Goal: Task Accomplishment & Management: Manage account settings

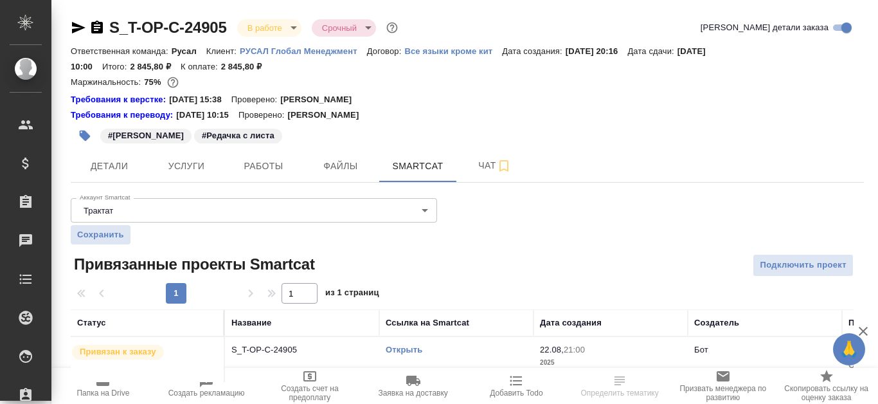
click at [408, 346] on link "Открыть" at bounding box center [404, 350] width 37 height 10
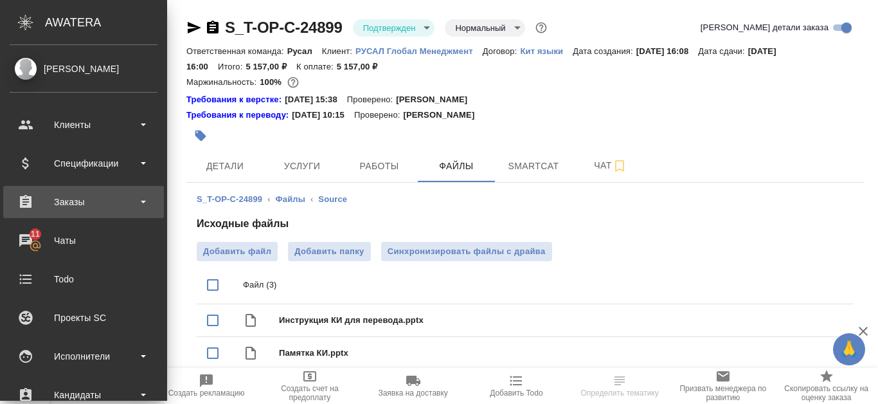
click at [89, 211] on div "Заказы" at bounding box center [84, 201] width 148 height 19
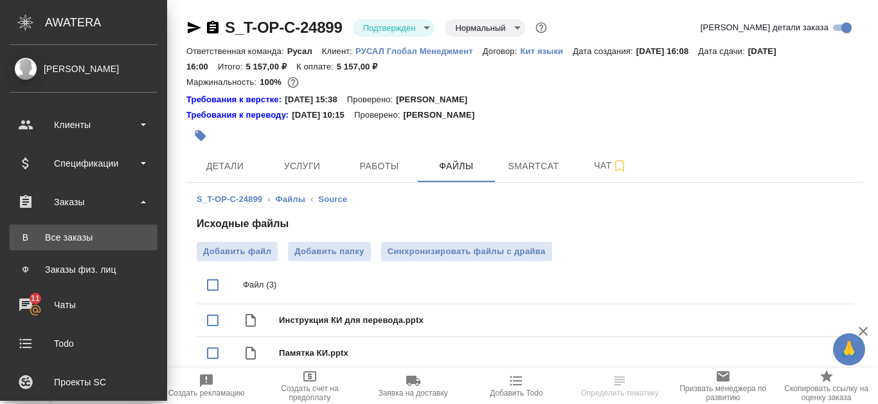
click at [90, 233] on div "Все заказы" at bounding box center [83, 237] width 135 height 13
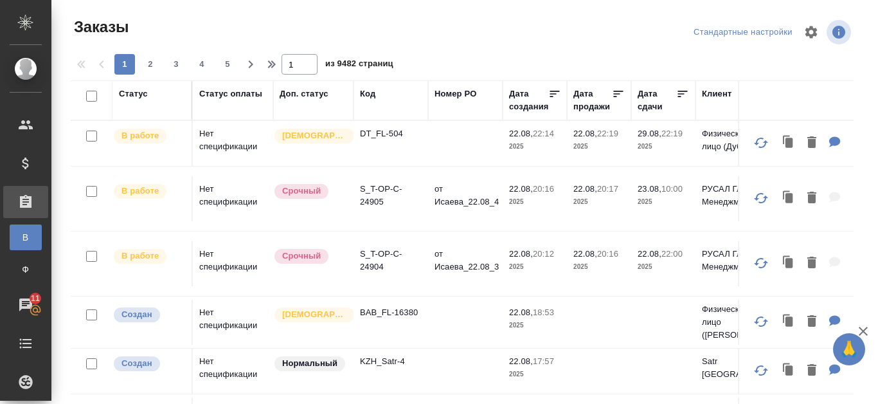
click at [368, 97] on div "Код" at bounding box center [367, 93] width 15 height 13
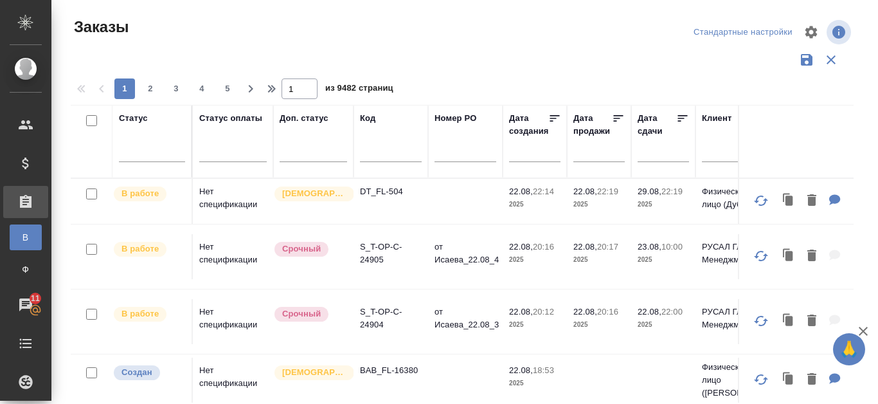
click at [386, 150] on input "text" at bounding box center [391, 154] width 62 height 16
type input "24905"
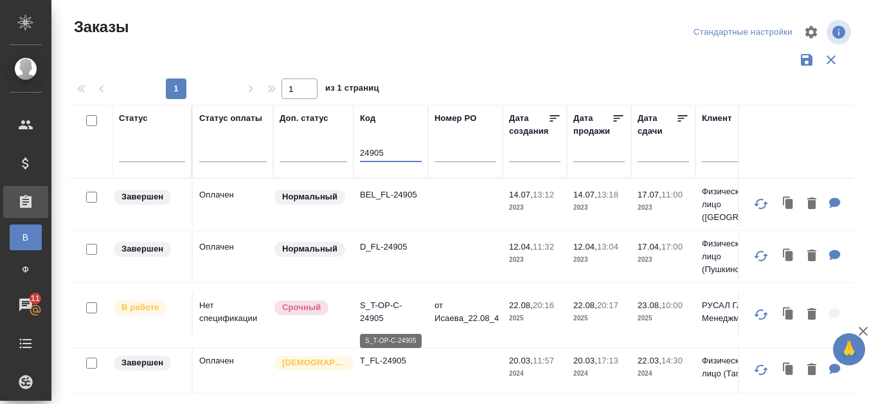
click at [377, 303] on p "S_T-OP-C-24905" at bounding box center [391, 312] width 62 height 26
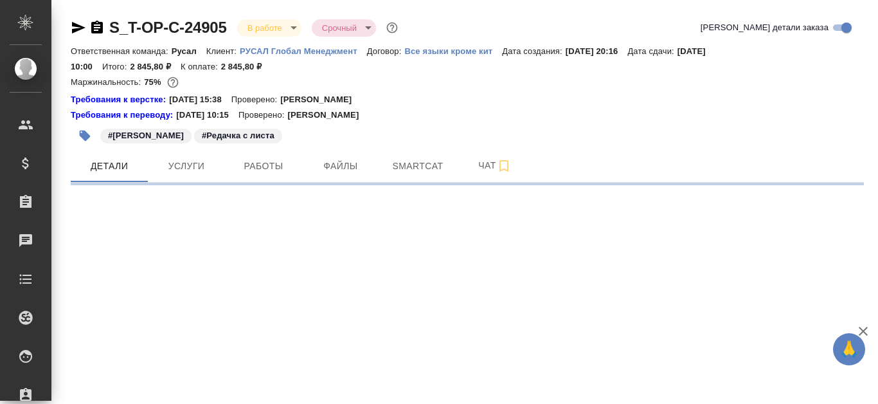
select select "RU"
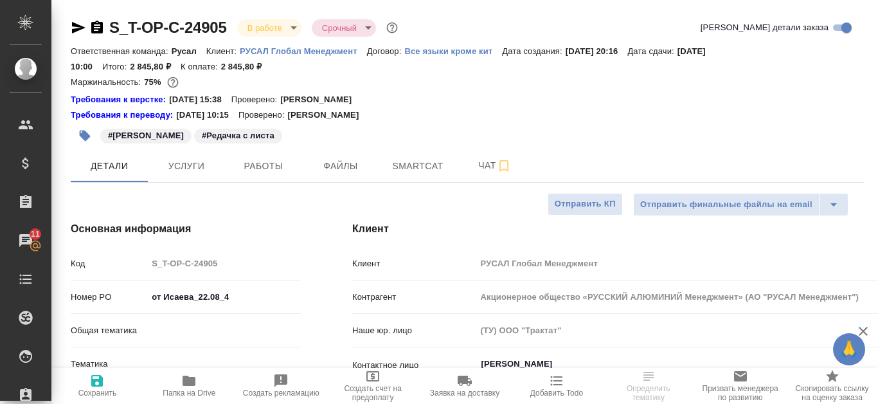
type textarea "x"
click at [278, 168] on span "Работы" at bounding box center [264, 166] width 62 height 16
type input "Авдеенко Кирилл"
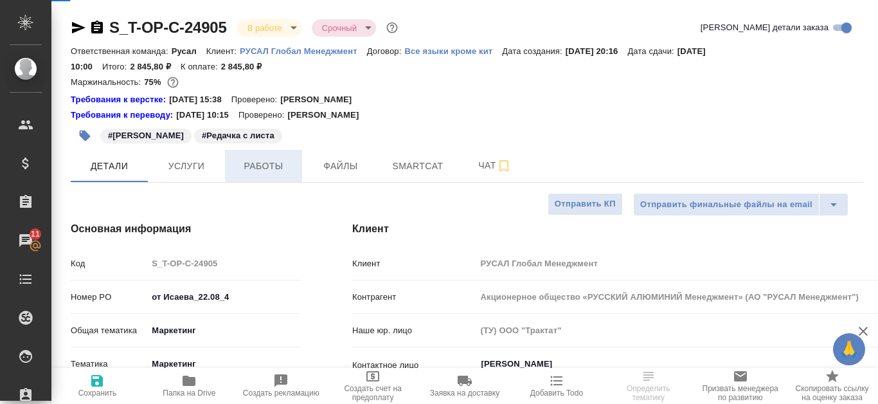
type input "Журавлева Александра"
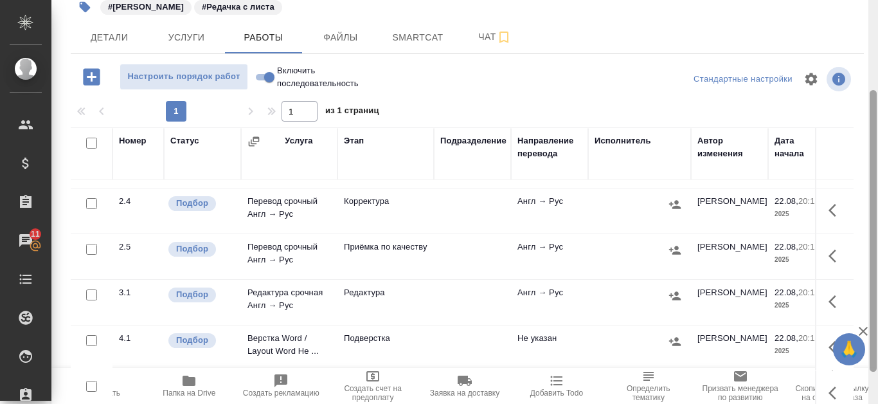
scroll to position [174, 0]
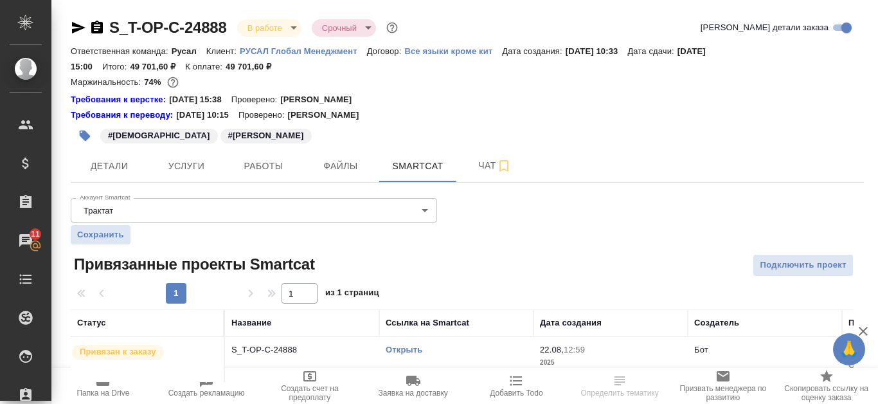
click at [421, 349] on link "Открыть" at bounding box center [404, 350] width 37 height 10
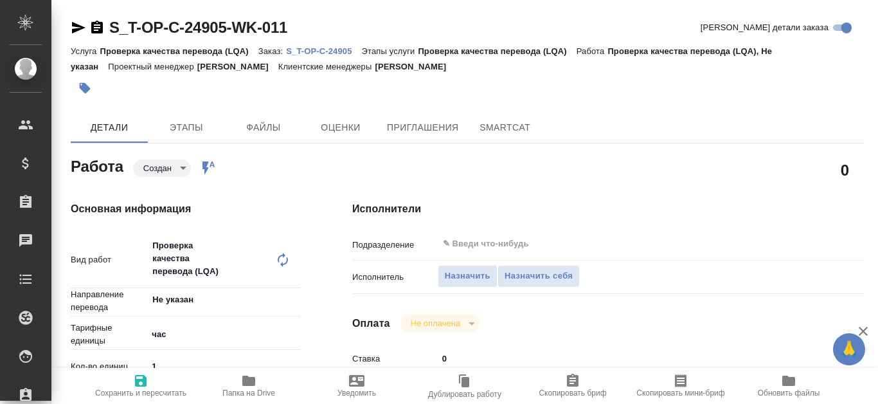
type textarea "x"
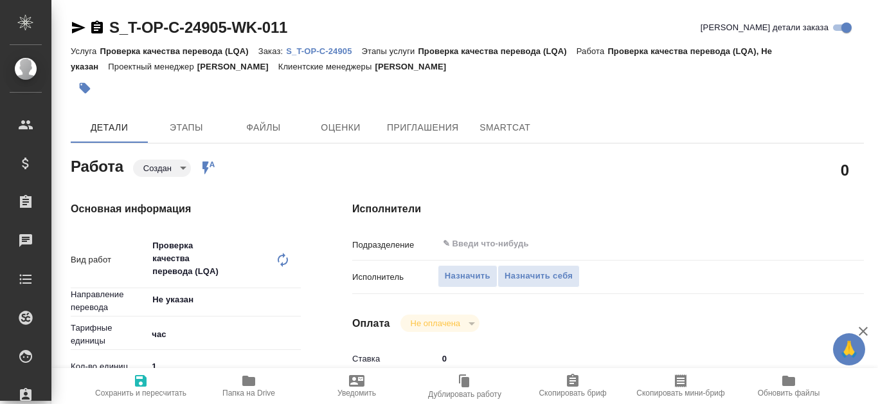
type textarea "x"
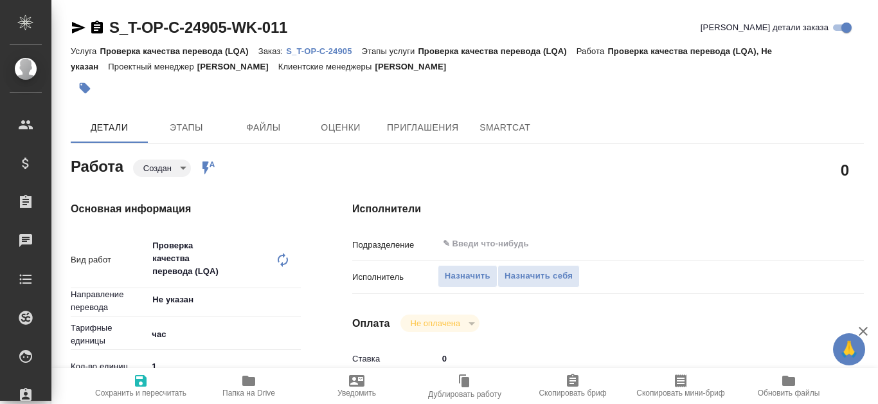
type textarea "x"
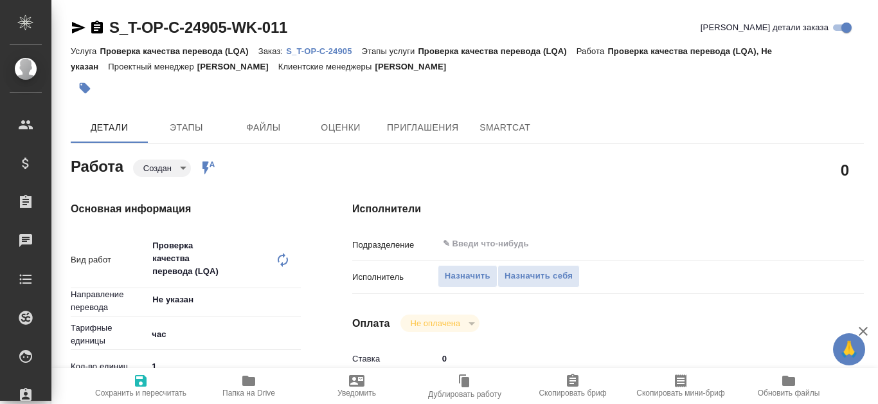
type textarea "x"
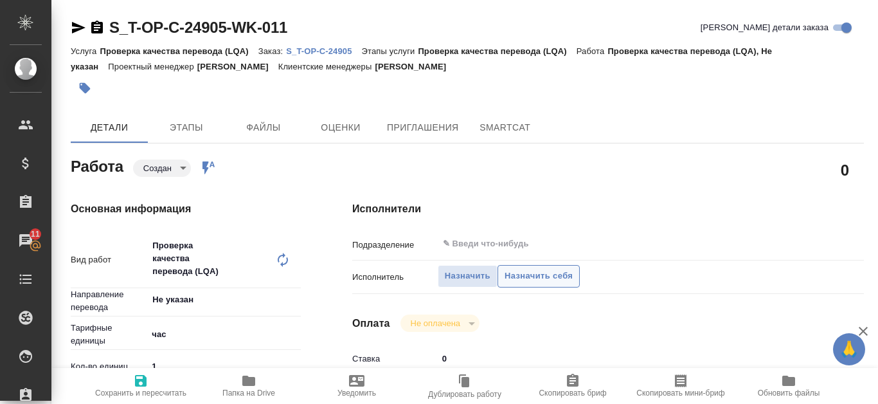
type textarea "x"
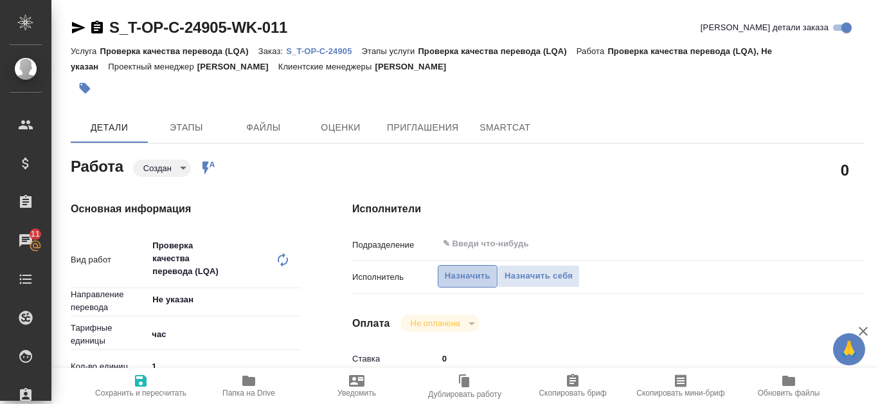
click at [480, 278] on span "Назначить" at bounding box center [468, 276] width 46 height 15
type textarea "x"
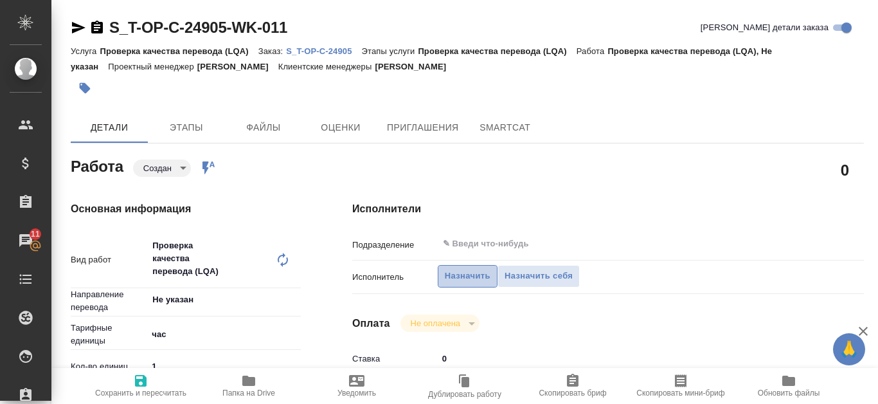
type textarea "x"
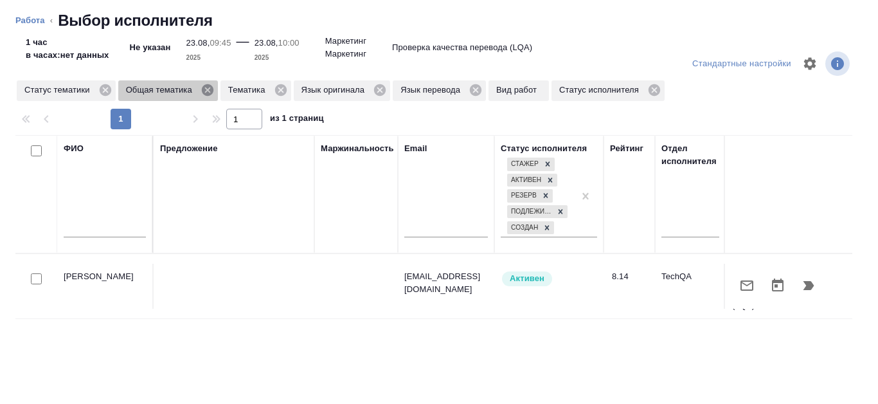
click at [205, 90] on icon at bounding box center [208, 90] width 12 height 12
click at [183, 87] on icon at bounding box center [178, 90] width 12 height 12
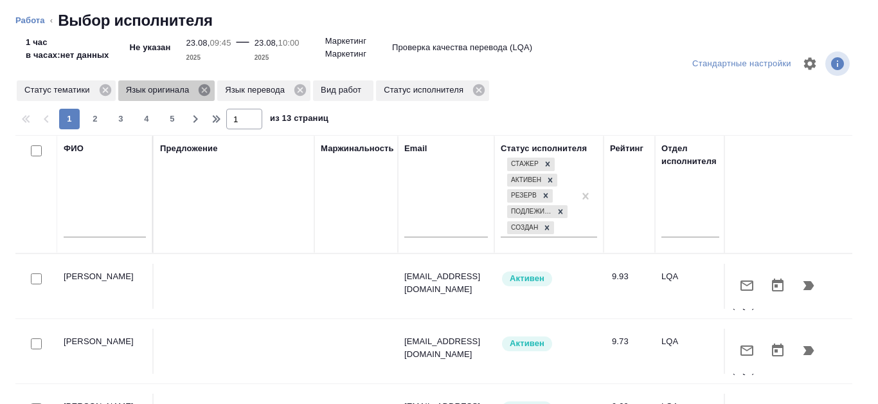
click at [202, 94] on icon at bounding box center [205, 90] width 12 height 12
click at [203, 91] on icon at bounding box center [201, 90] width 14 height 14
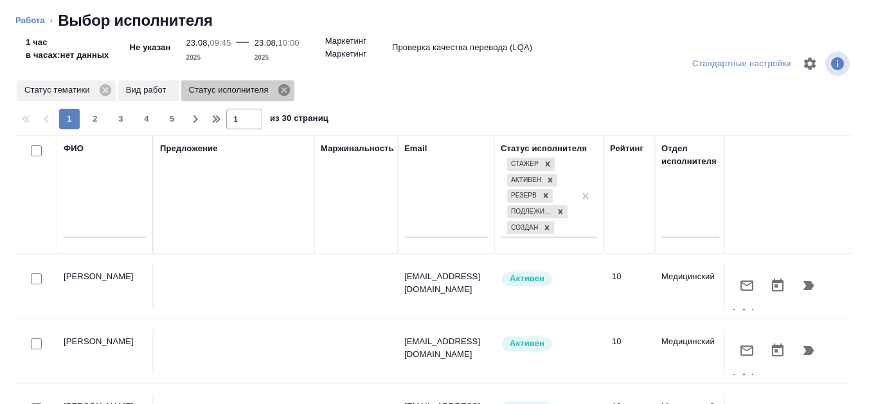
click at [287, 92] on icon at bounding box center [284, 90] width 12 height 12
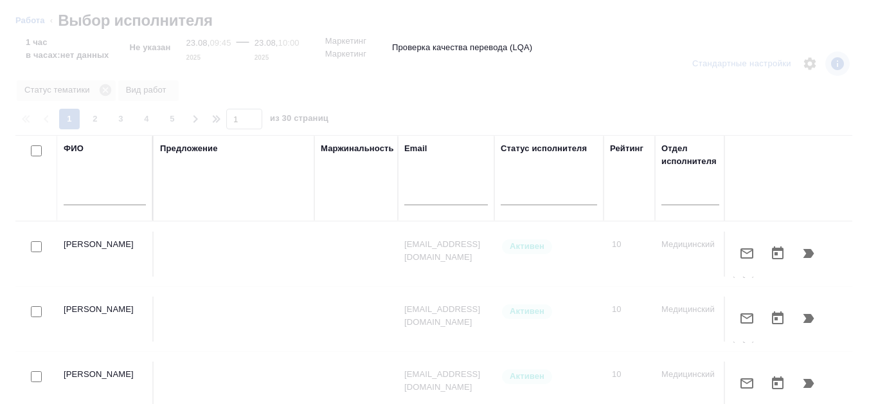
click at [102, 201] on input "text" at bounding box center [105, 197] width 82 height 16
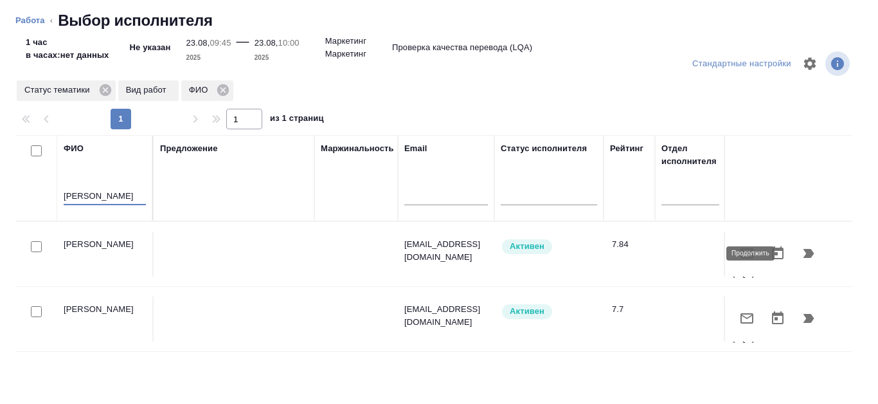
type input "Канатаева"
click at [804, 251] on icon "button" at bounding box center [809, 253] width 11 height 9
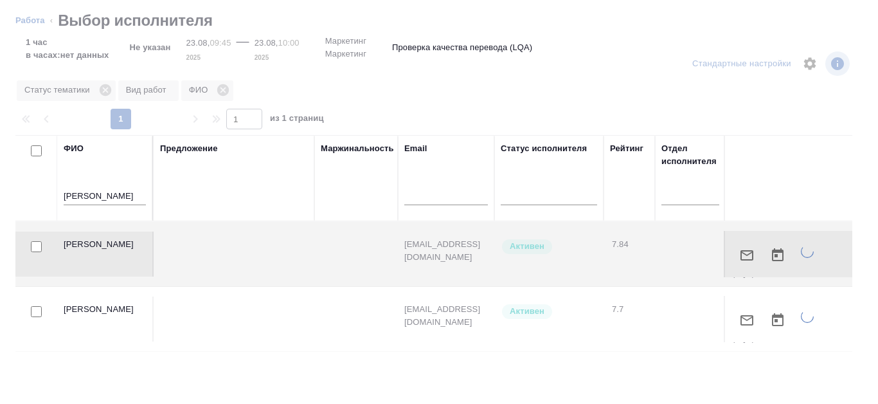
type textarea "x"
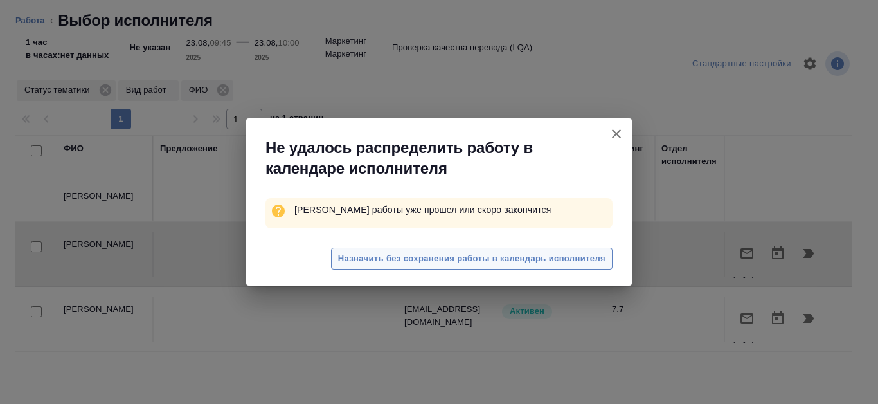
click at [462, 260] on span "Назначить без сохранения работы в календарь исполнителя" at bounding box center [471, 258] width 267 height 15
type textarea "x"
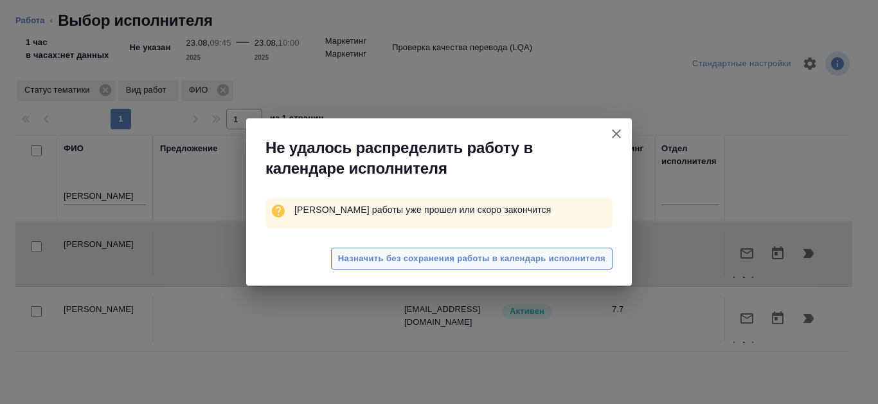
type textarea "x"
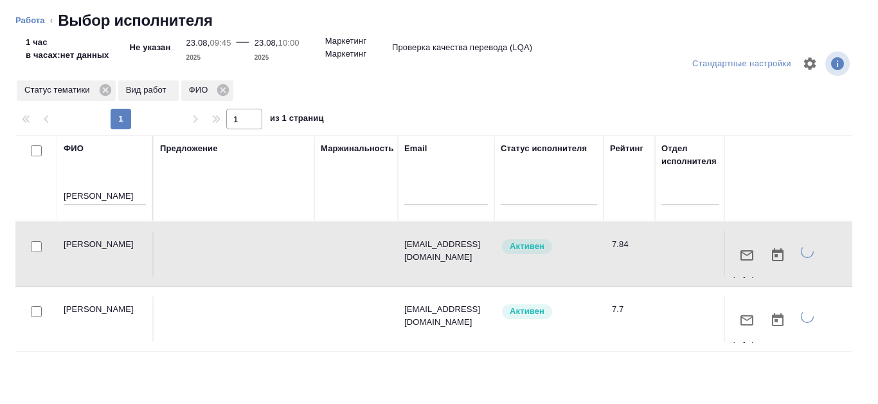
type textarea "x"
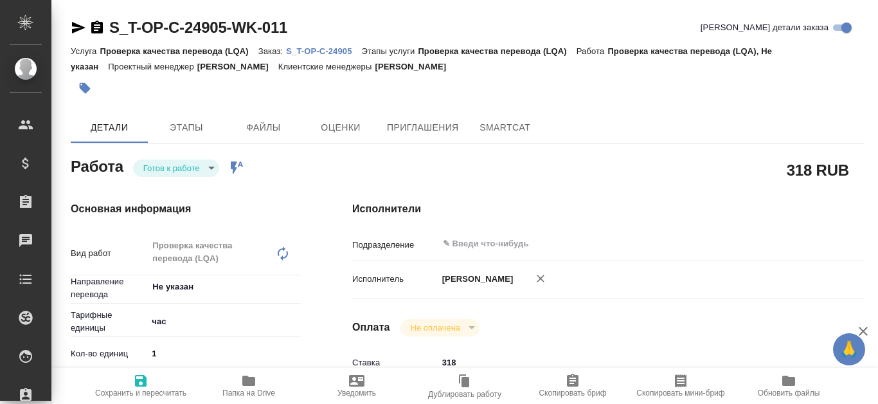
type textarea "x"
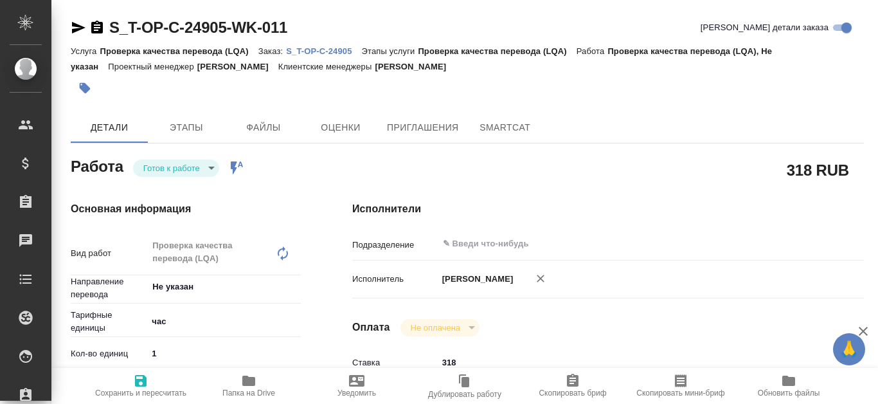
type textarea "x"
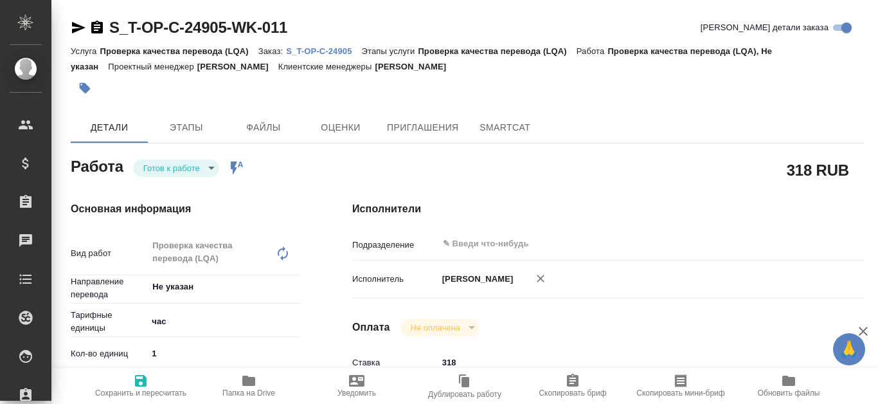
type textarea "x"
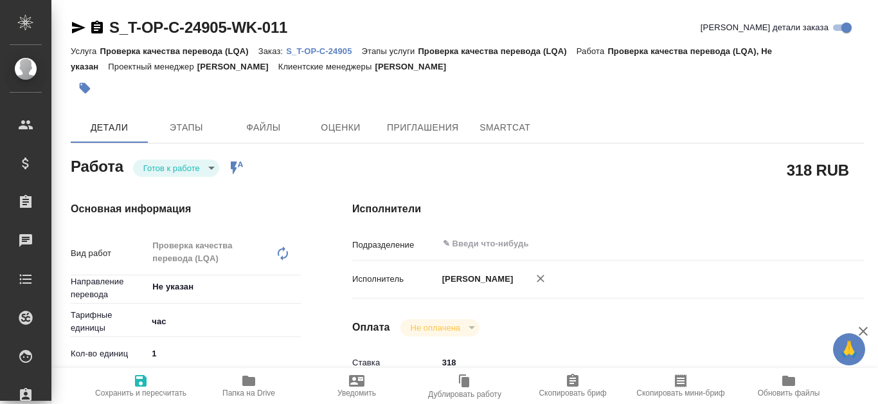
type textarea "x"
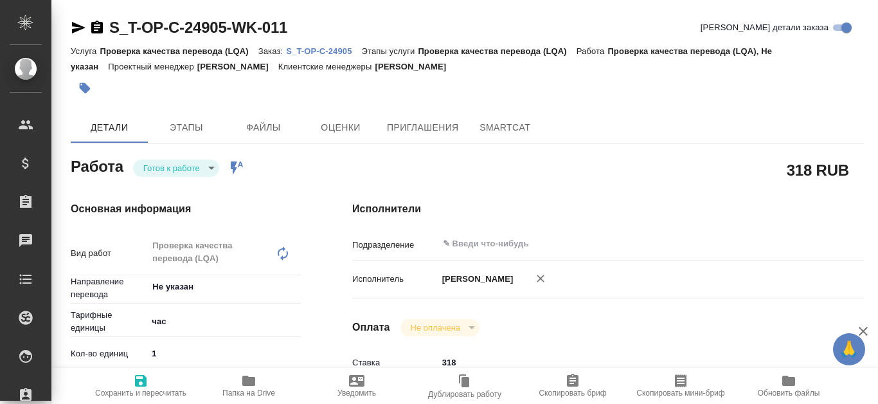
type textarea "x"
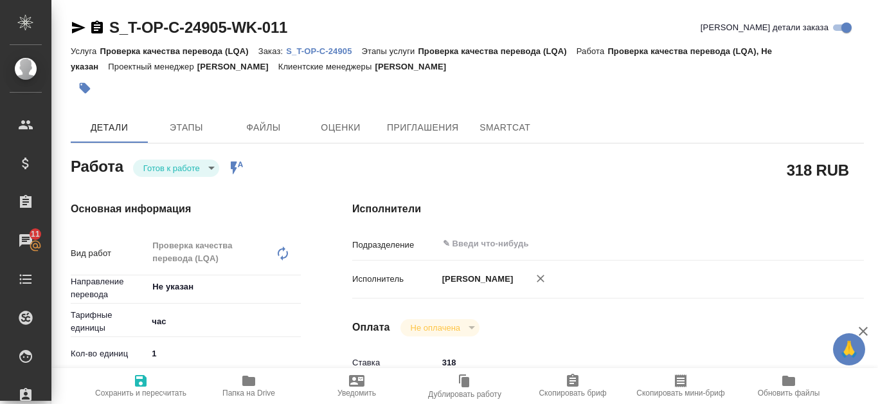
type textarea "x"
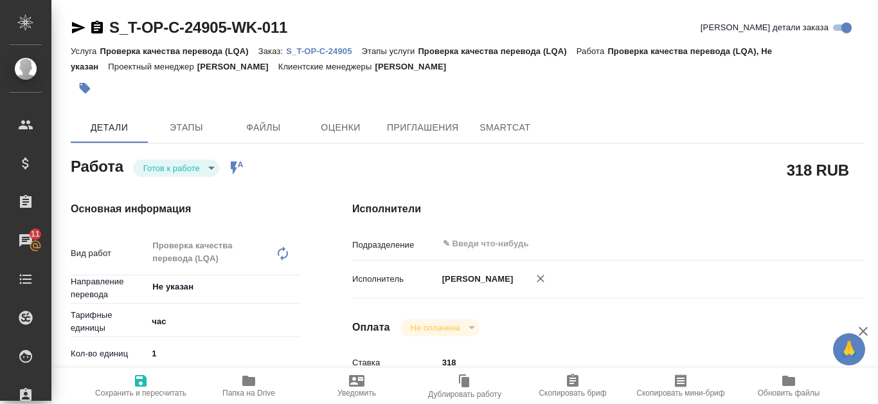
type textarea "x"
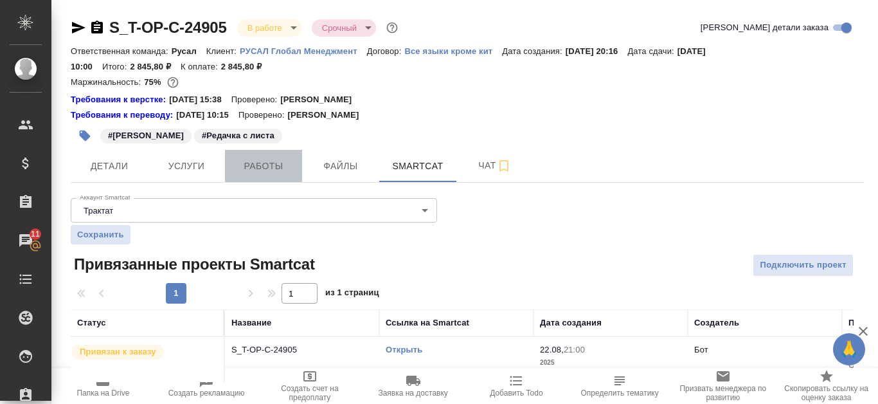
click at [292, 174] on button "Работы" at bounding box center [263, 166] width 77 height 32
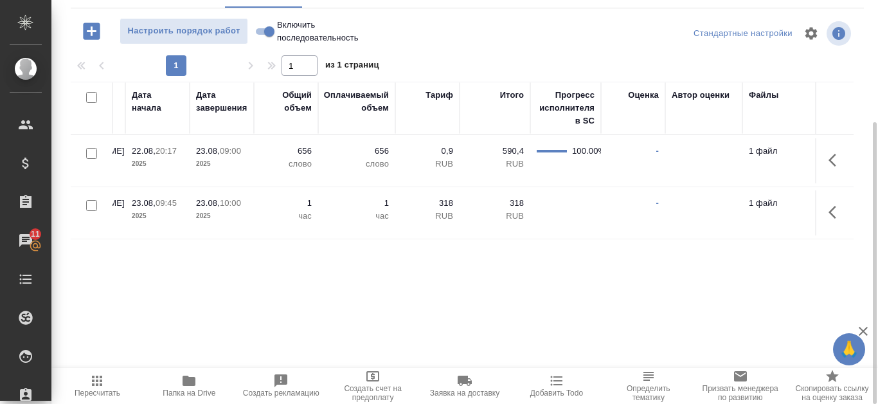
scroll to position [0, 647]
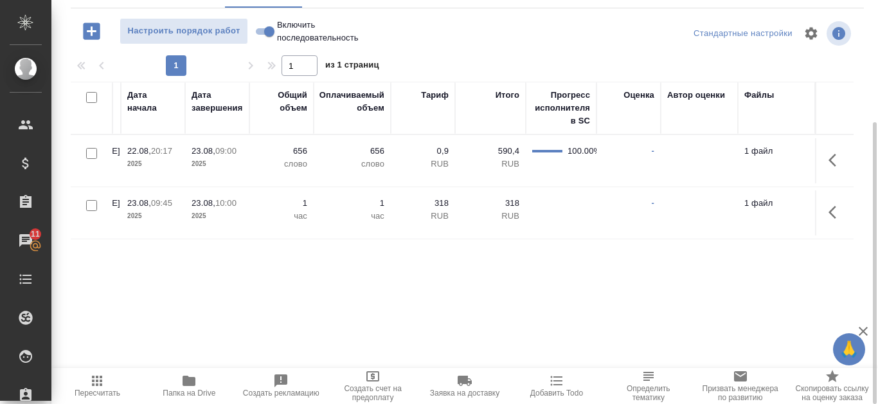
click at [839, 215] on icon "button" at bounding box center [836, 211] width 15 height 15
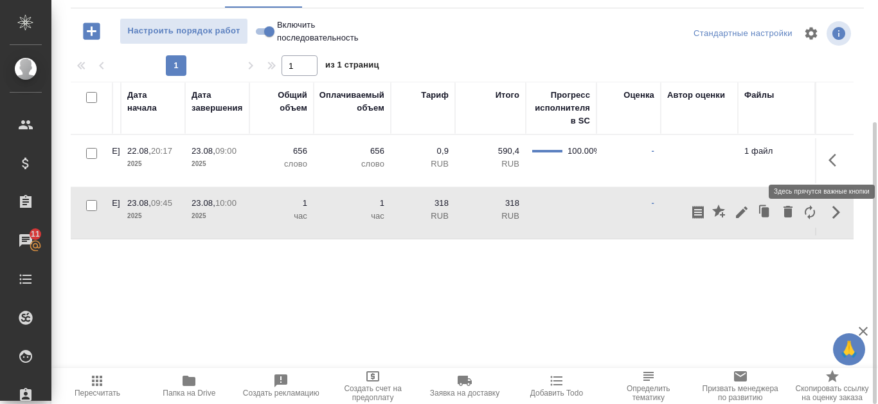
click at [835, 154] on icon "button" at bounding box center [836, 159] width 15 height 15
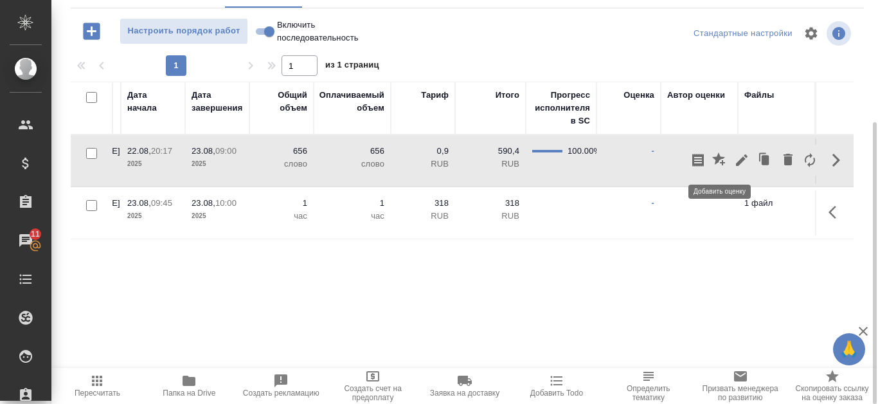
click at [723, 160] on icon "button" at bounding box center [718, 158] width 13 height 13
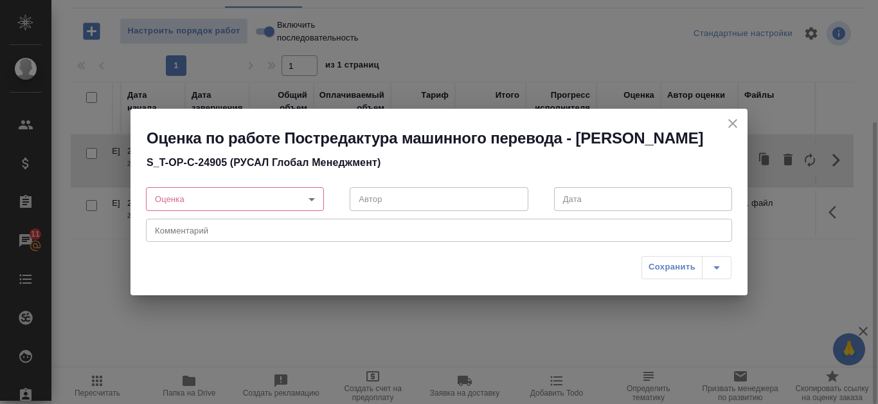
click at [312, 199] on body "🙏 .cls-1 fill:#fff; AWATERA Kanataeva Ekaterina Клиенты Спецификации Заказы 11 …" at bounding box center [439, 202] width 878 height 404
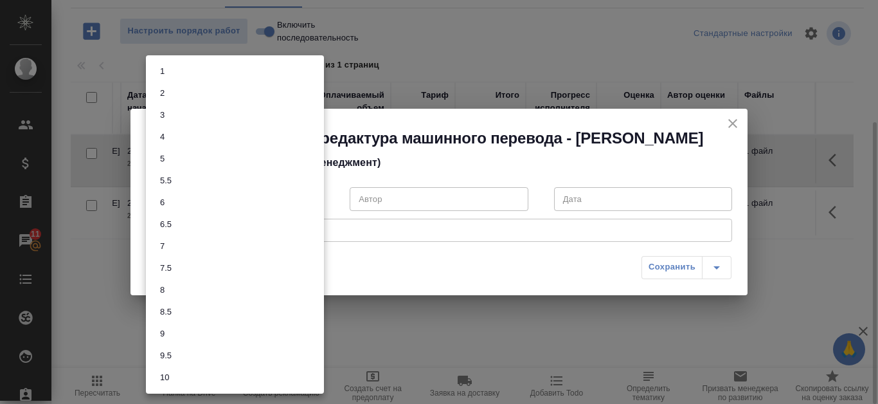
click at [219, 298] on li "8" at bounding box center [235, 290] width 178 height 22
type input "8"
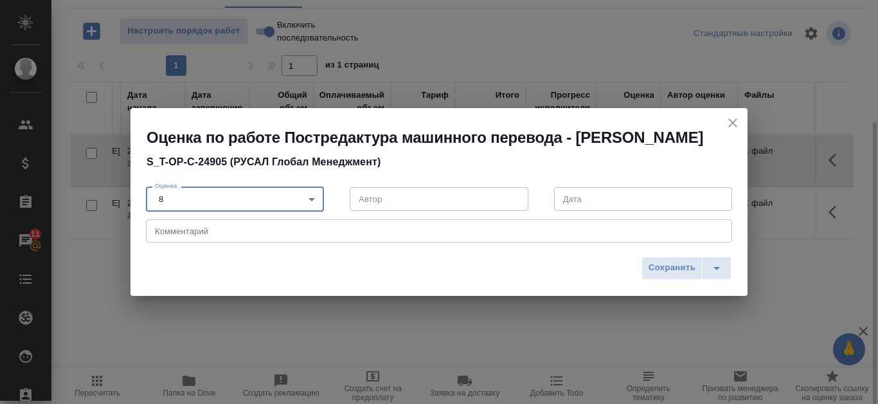
click at [663, 266] on span "Сохранить" at bounding box center [672, 267] width 47 height 15
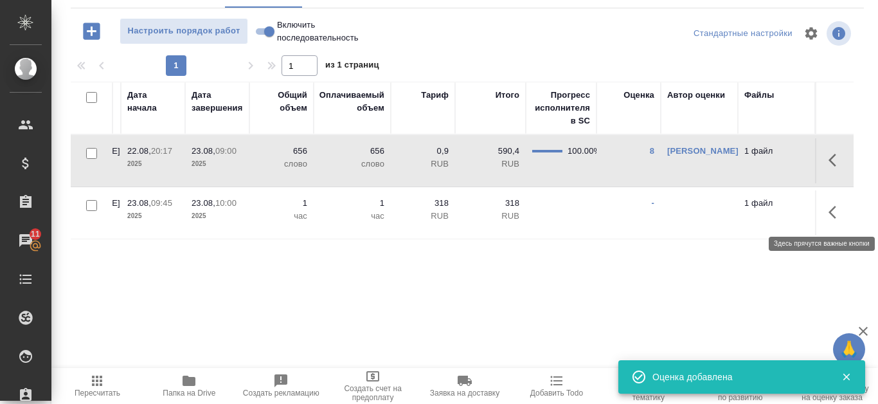
click at [834, 211] on icon "button" at bounding box center [836, 211] width 15 height 15
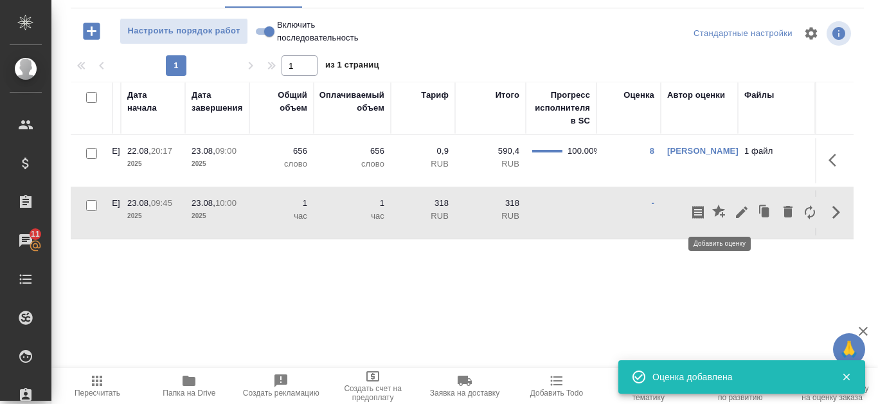
click at [720, 212] on icon "button" at bounding box center [718, 210] width 13 height 13
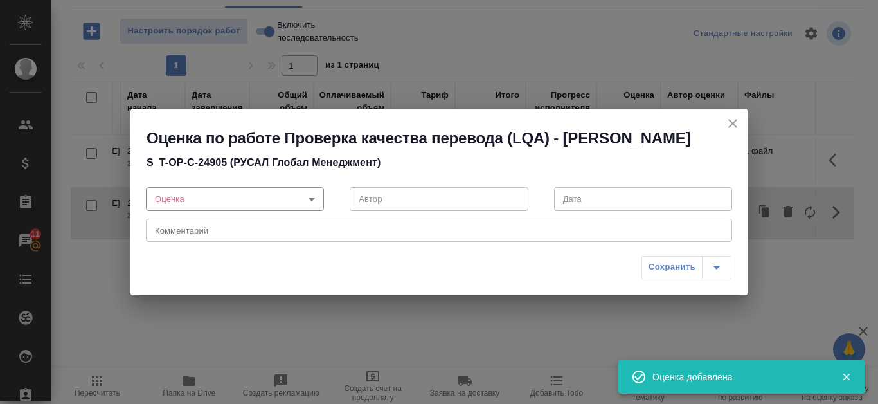
click at [739, 123] on icon "close" at bounding box center [732, 123] width 15 height 15
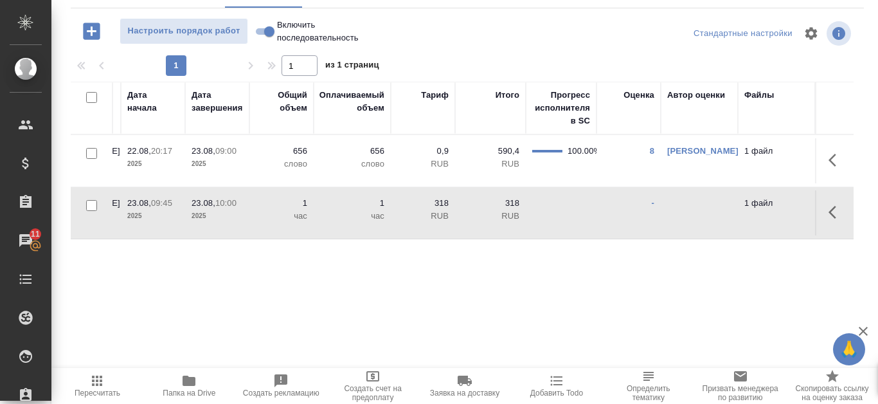
click at [841, 206] on icon "button" at bounding box center [836, 211] width 15 height 15
click at [739, 217] on icon "button" at bounding box center [742, 212] width 12 height 12
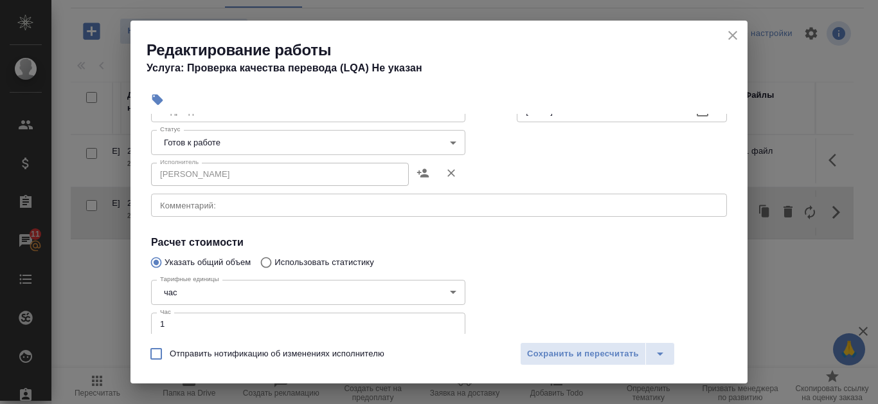
scroll to position [129, 0]
click at [448, 142] on body "🙏 .cls-1 fill:#fff; AWATERA Kanataeva Ekaterina Клиенты Спецификации Заказы 11 …" at bounding box center [439, 202] width 878 height 404
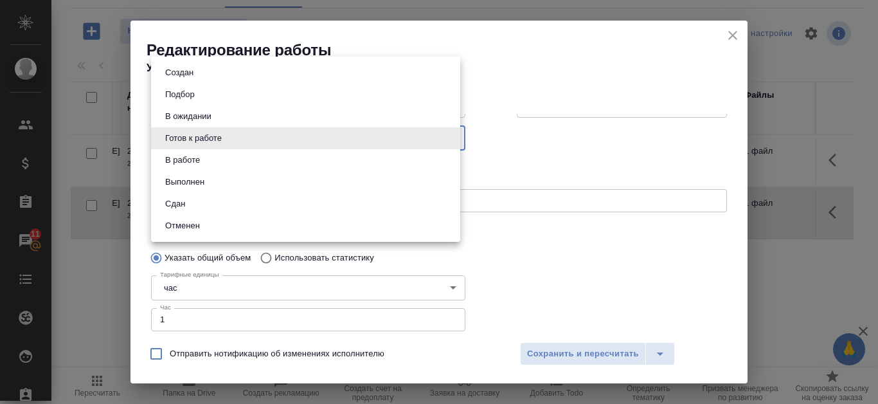
click at [298, 198] on li "Сдан" at bounding box center [305, 204] width 309 height 22
type input "closed"
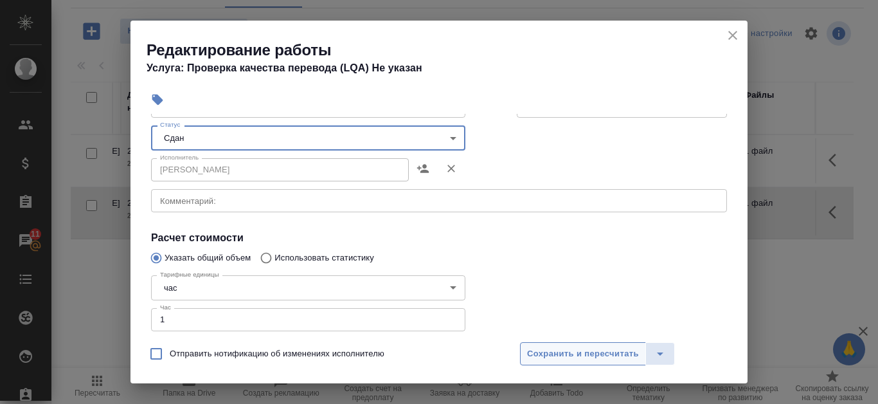
click at [557, 350] on span "Сохранить и пересчитать" at bounding box center [583, 354] width 112 height 15
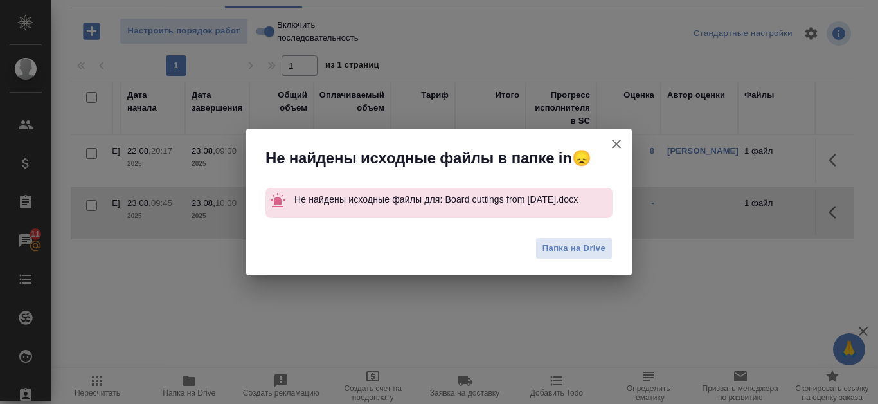
click at [612, 143] on icon "button" at bounding box center [616, 143] width 15 height 15
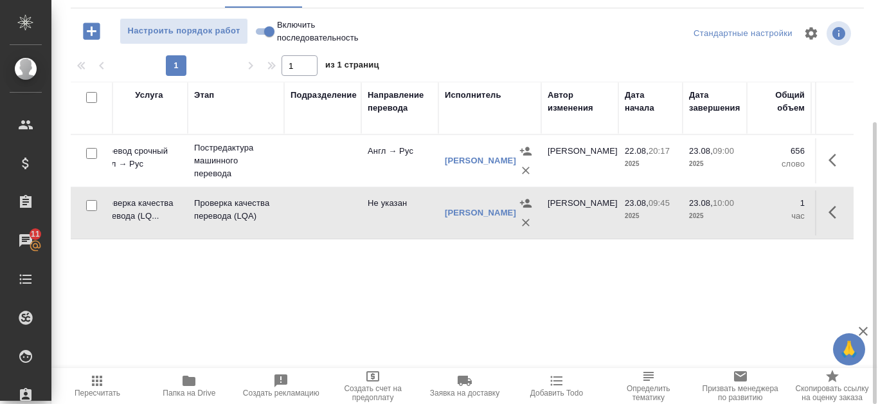
scroll to position [0, 0]
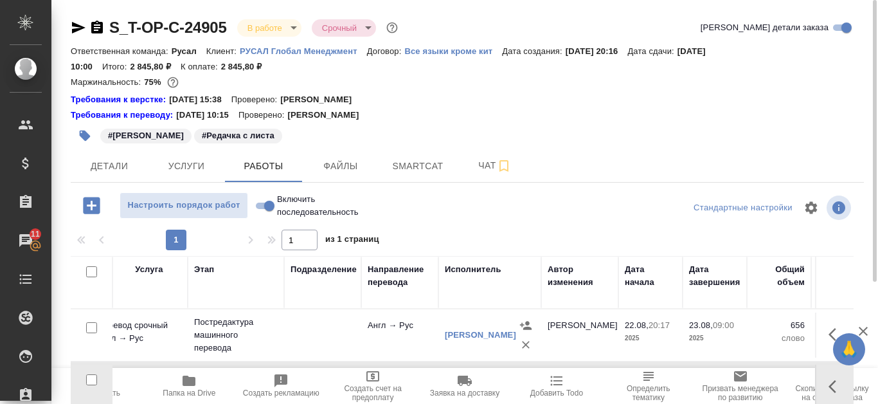
click at [258, 207] on input "Включить последовательность" at bounding box center [269, 205] width 46 height 15
checkbox input "true"
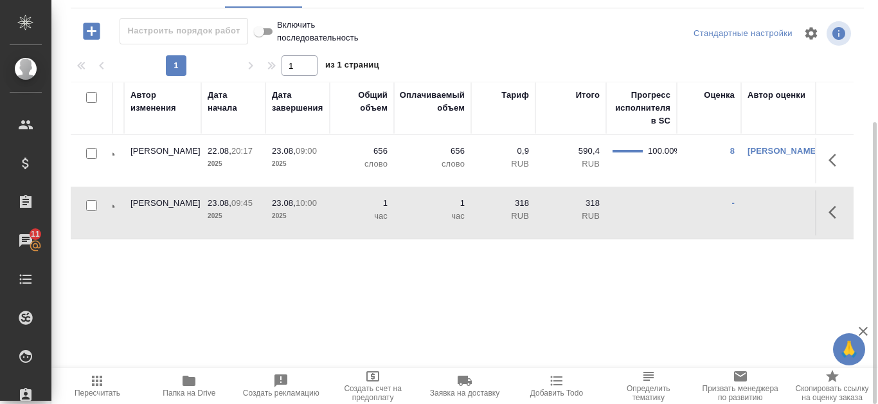
scroll to position [0, 596]
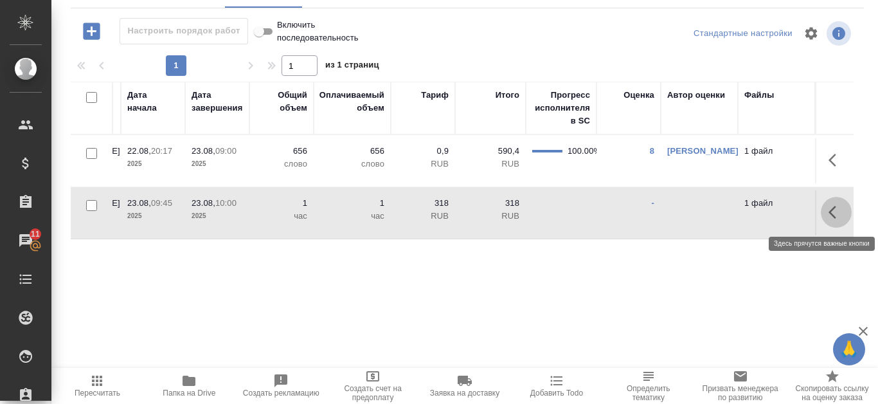
click at [846, 218] on button "button" at bounding box center [836, 212] width 31 height 31
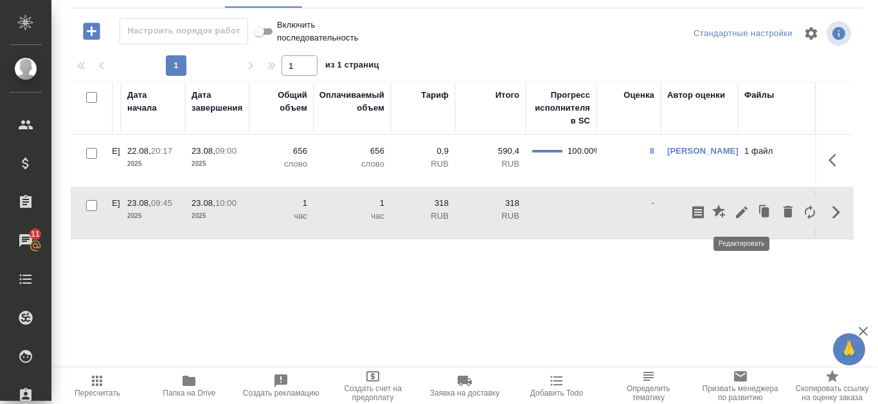
click at [741, 213] on icon "button" at bounding box center [742, 212] width 12 height 12
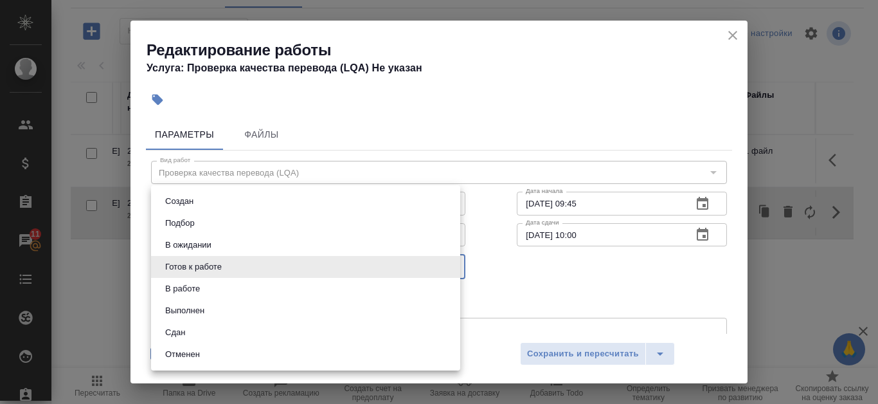
click at [422, 269] on body "🙏 .cls-1 fill:#fff; AWATERA Kanataeva Ekaterina Клиенты Спецификации Заказы 11 …" at bounding box center [439, 202] width 878 height 404
click at [282, 334] on li "Сдан" at bounding box center [305, 332] width 309 height 22
type input "closed"
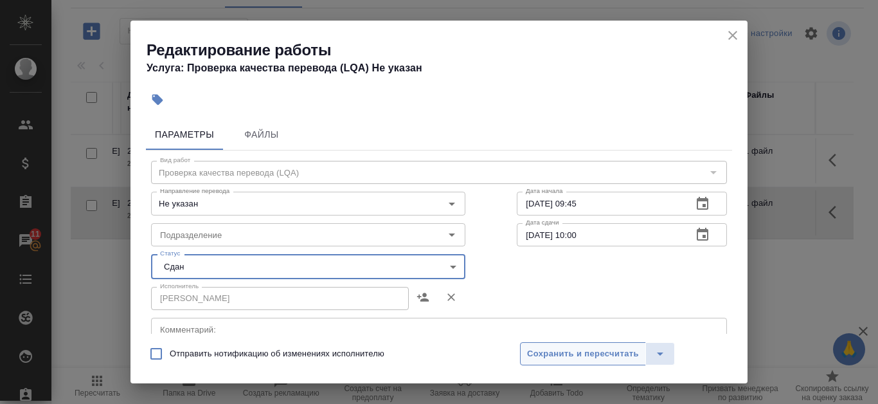
click at [532, 347] on span "Сохранить и пересчитать" at bounding box center [583, 354] width 112 height 15
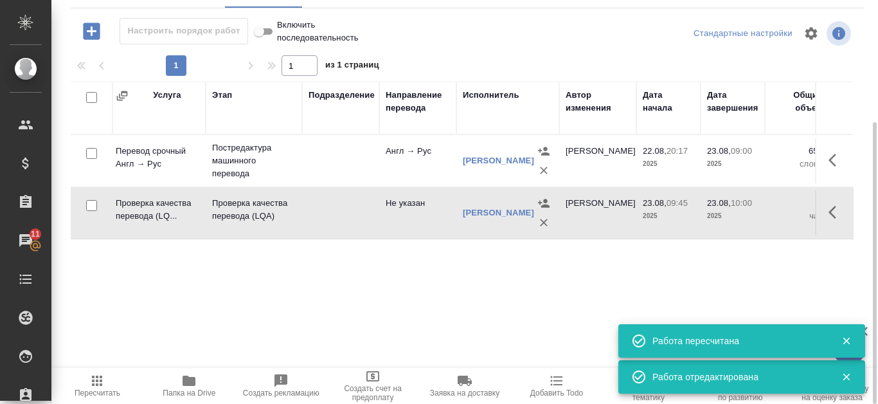
scroll to position [110, 0]
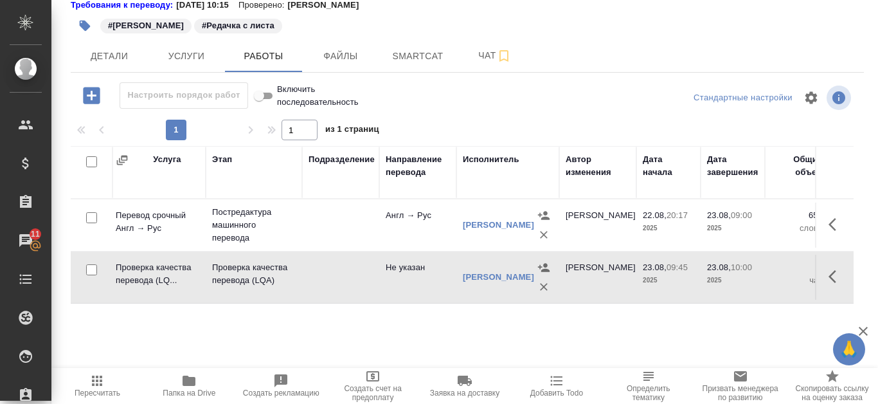
click at [271, 97] on input "Включить последовательность" at bounding box center [259, 95] width 46 height 15
click at [265, 95] on input "Включить последовательность" at bounding box center [259, 95] width 46 height 15
checkbox input "false"
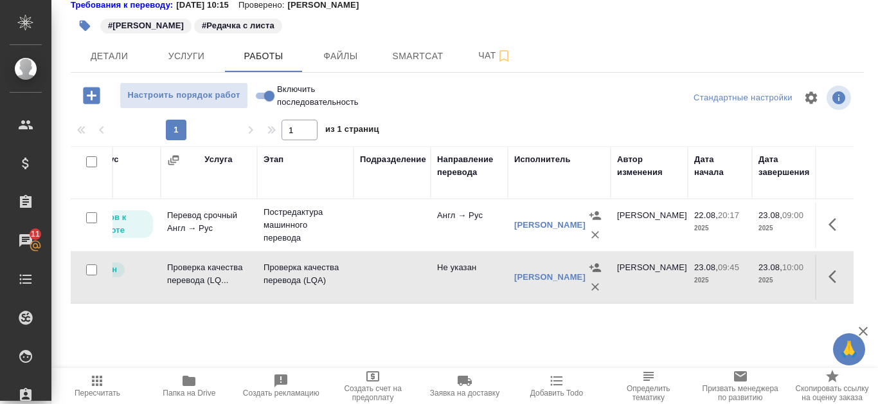
click at [460, 212] on td "Англ → Рус" at bounding box center [469, 225] width 77 height 45
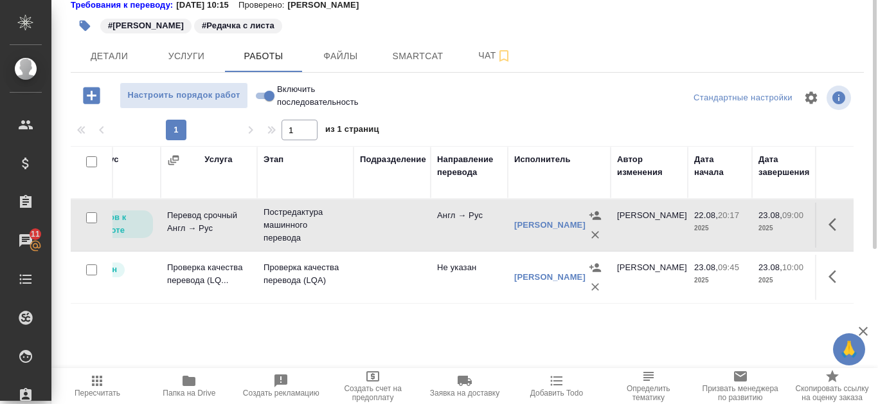
scroll to position [46, 0]
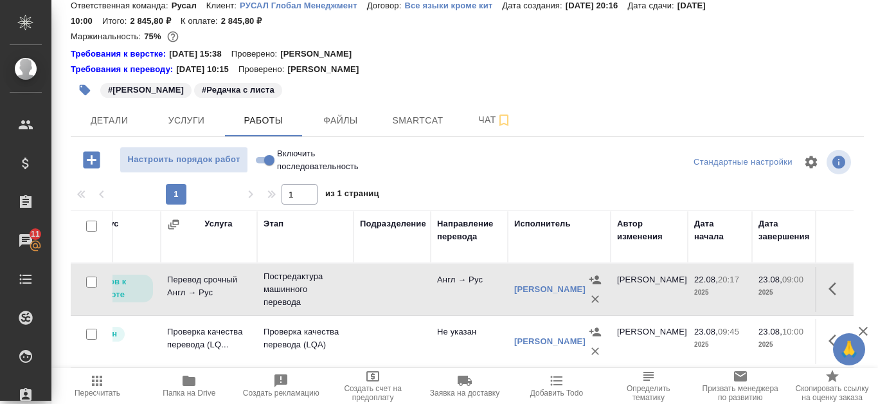
click at [563, 187] on div "1 1 из 1 страниц" at bounding box center [467, 194] width 793 height 21
